Goal: Information Seeking & Learning: Learn about a topic

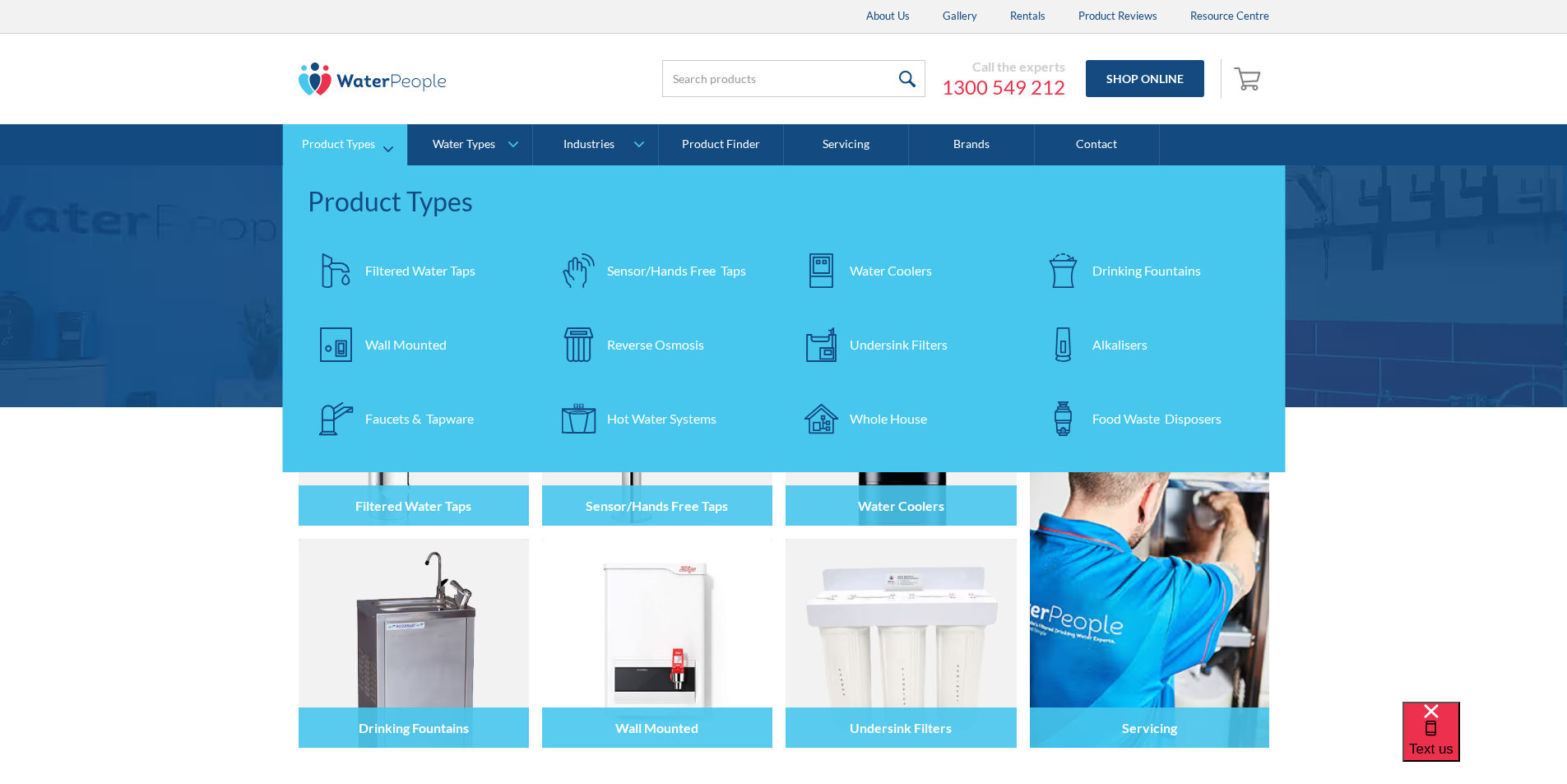
click at [405, 273] on div "Filtered Water Taps" at bounding box center [420, 270] width 110 height 19
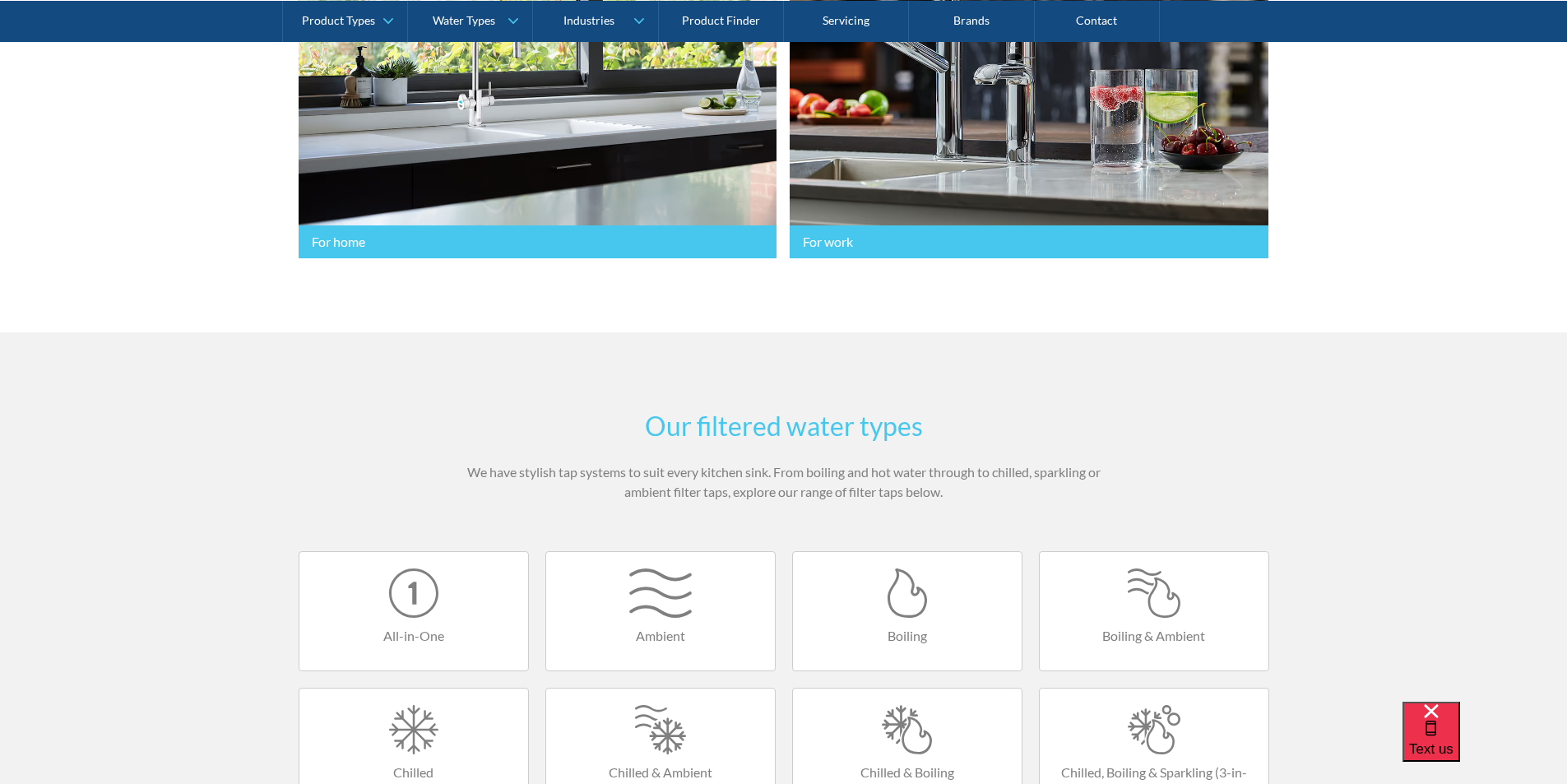
scroll to position [823, 0]
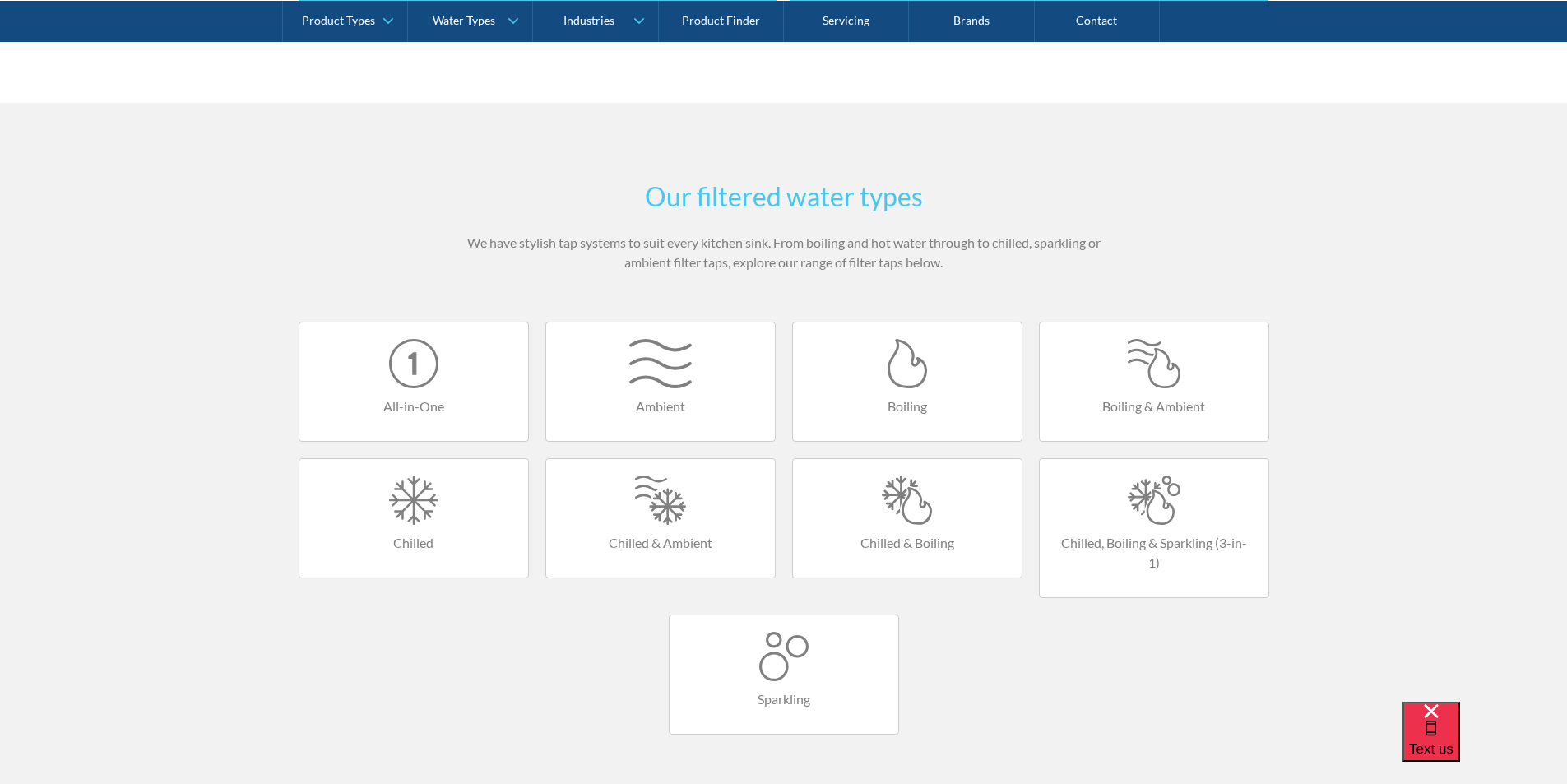
click at [918, 493] on div at bounding box center [908, 500] width 195 height 49
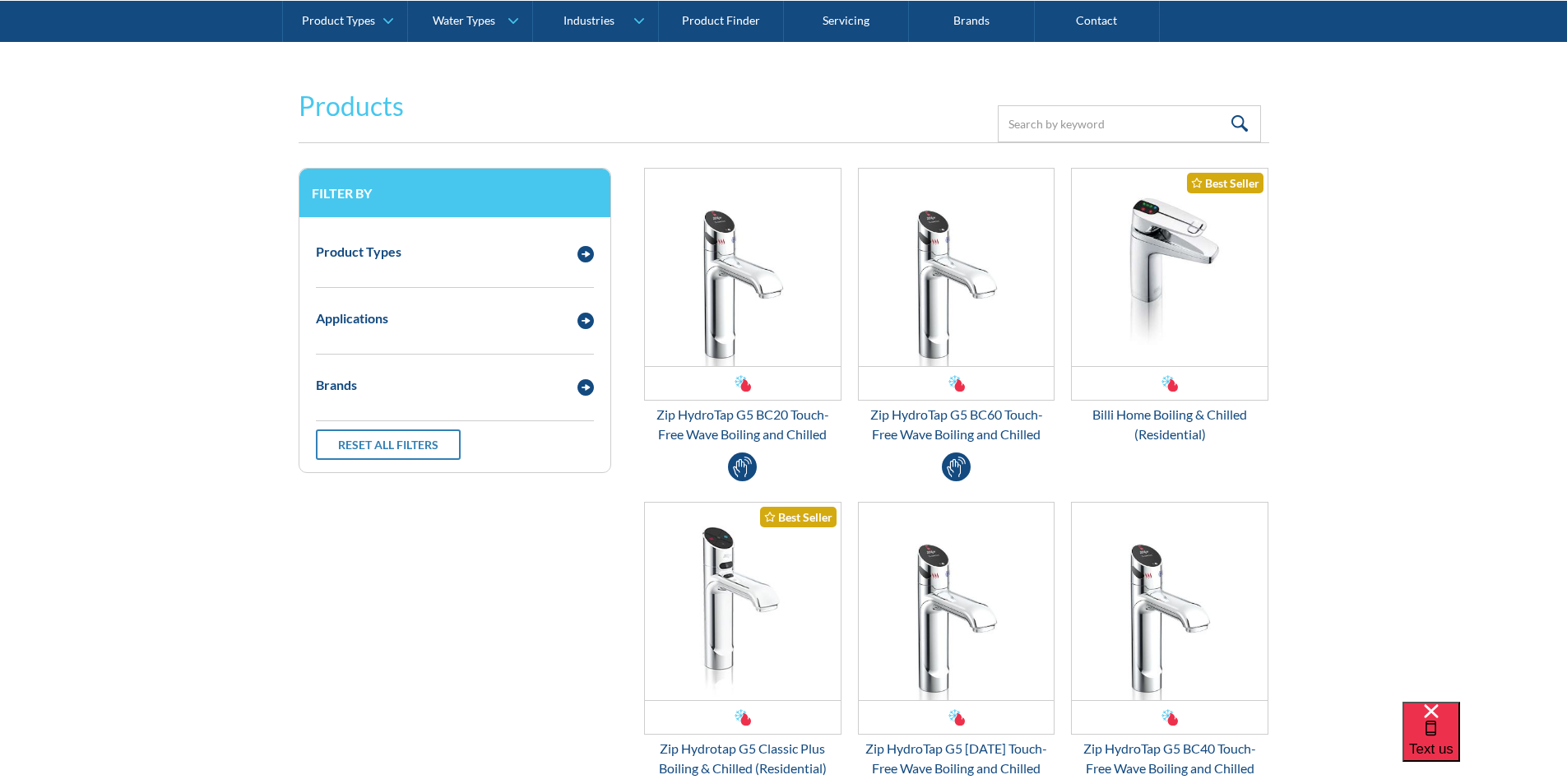
scroll to position [411, 0]
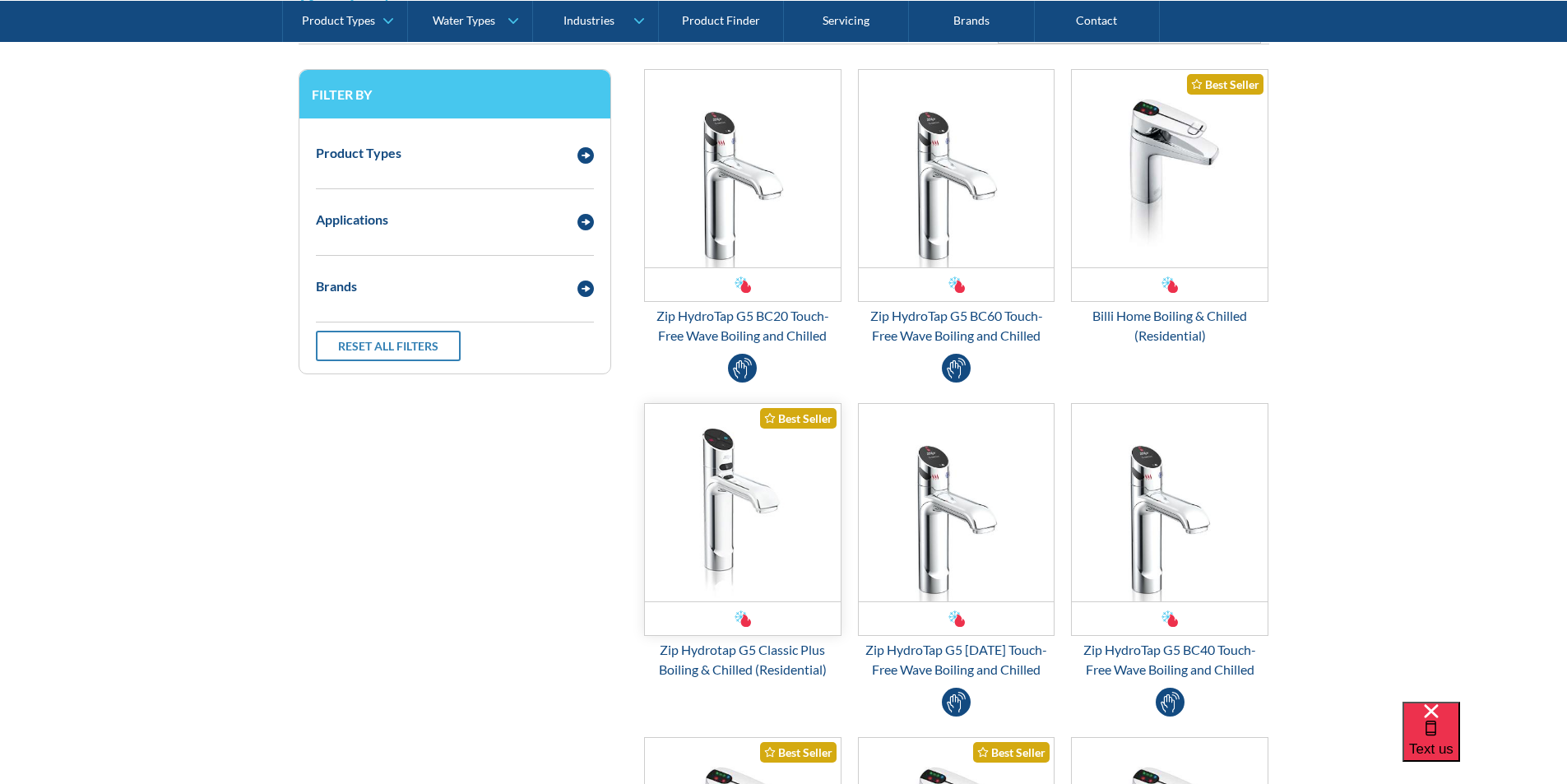
click at [751, 492] on img "Email Form 3" at bounding box center [743, 502] width 195 height 197
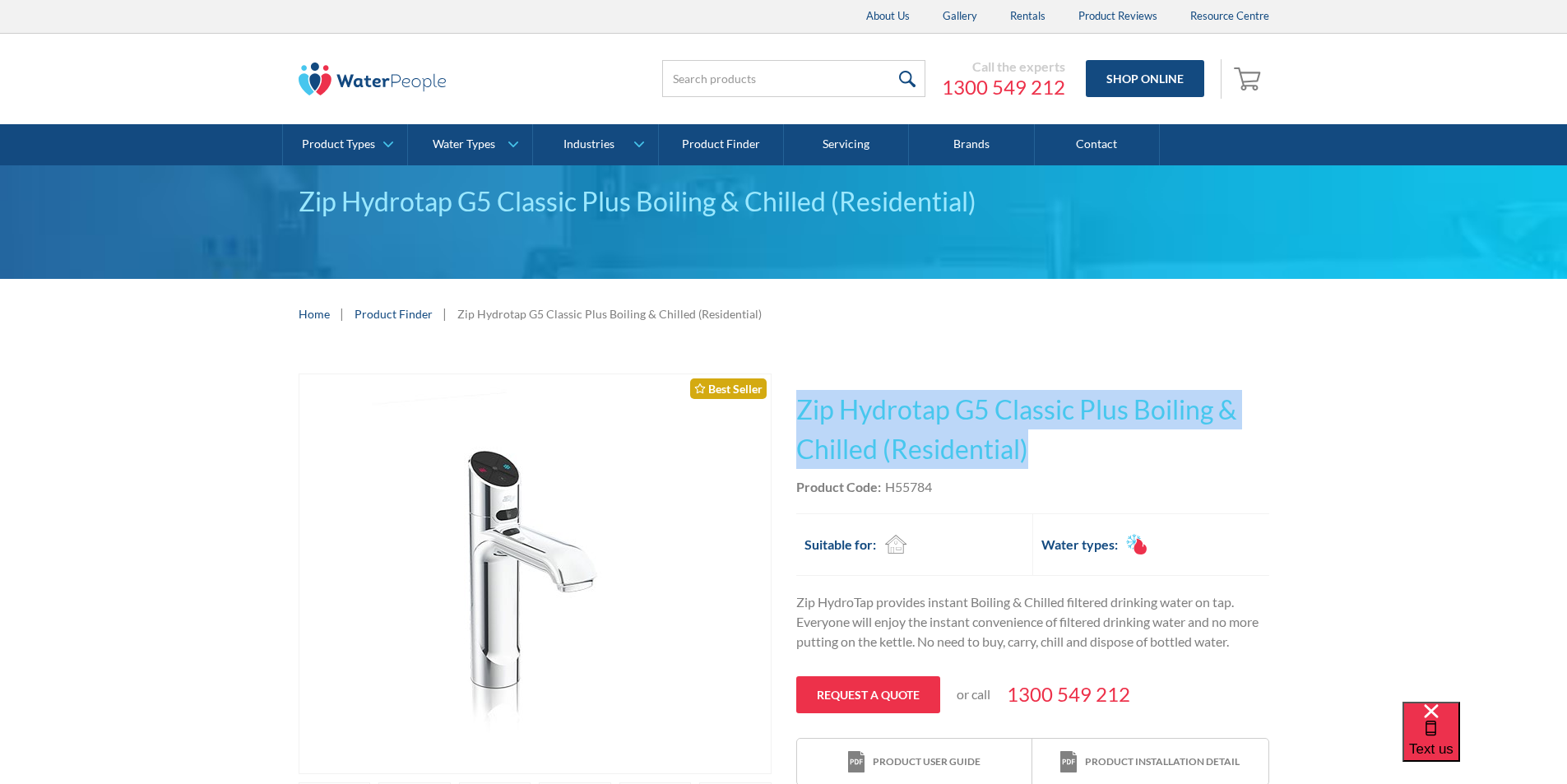
drag, startPoint x: 1039, startPoint y: 445, endPoint x: 791, endPoint y: 396, distance: 252.8
click at [791, 396] on div "Play video Fits Most Brands Best Seller No items found. This tap design is incl…" at bounding box center [784, 647] width 971 height 548
copy h1 "Zip Hydrotap G5 Classic Plus Boiling & Chilled (Residential)"
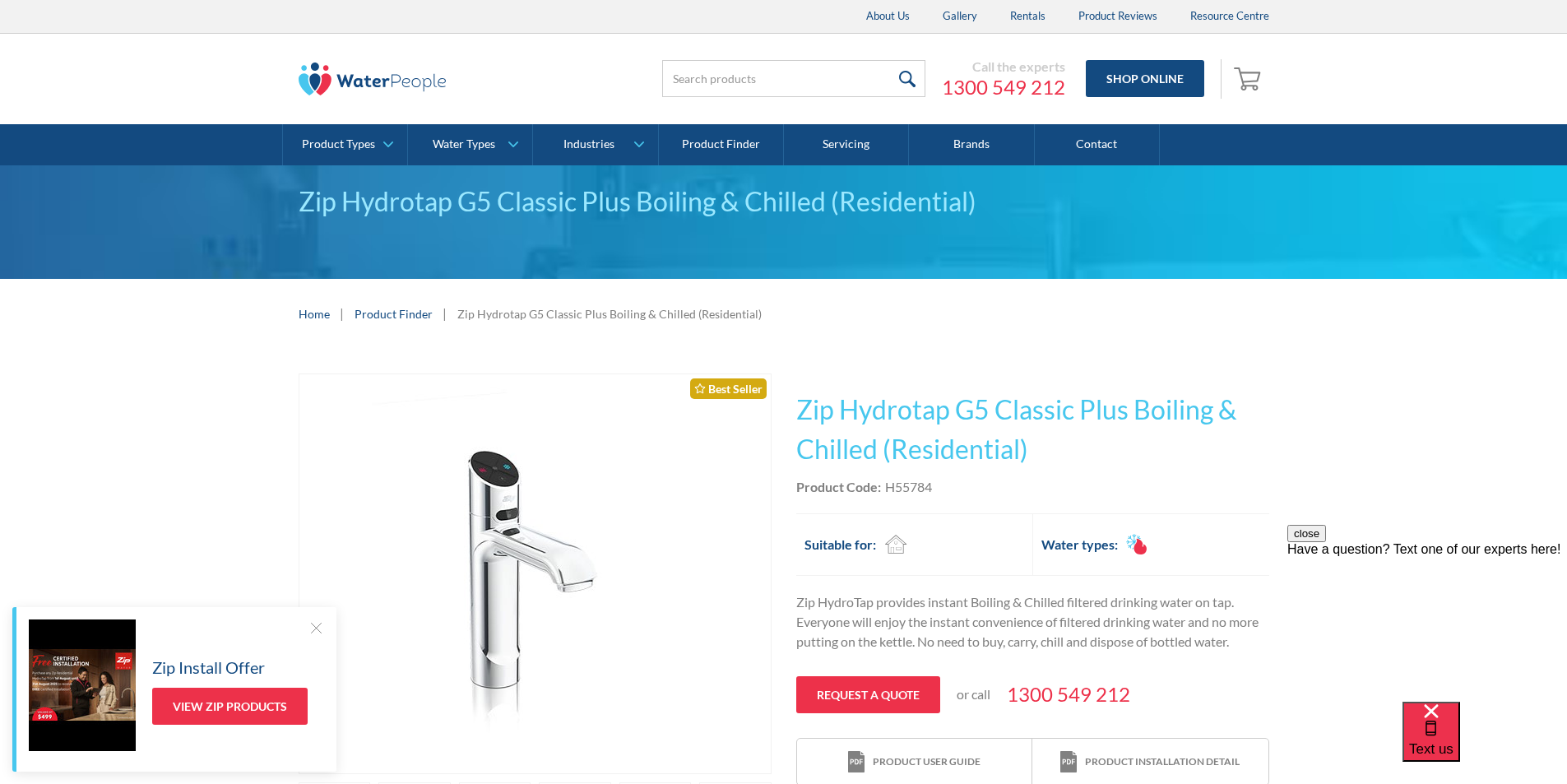
drag, startPoint x: 984, startPoint y: 484, endPoint x: 950, endPoint y: 486, distance: 34.1
click at [982, 484] on div "Product Code: H55784" at bounding box center [1033, 487] width 473 height 19
drag, startPoint x: 945, startPoint y: 484, endPoint x: 886, endPoint y: 486, distance: 59.0
click at [886, 486] on div "Product Code: H55784" at bounding box center [1033, 487] width 473 height 19
copy div "H55784"
